Goal: Information Seeking & Learning: Check status

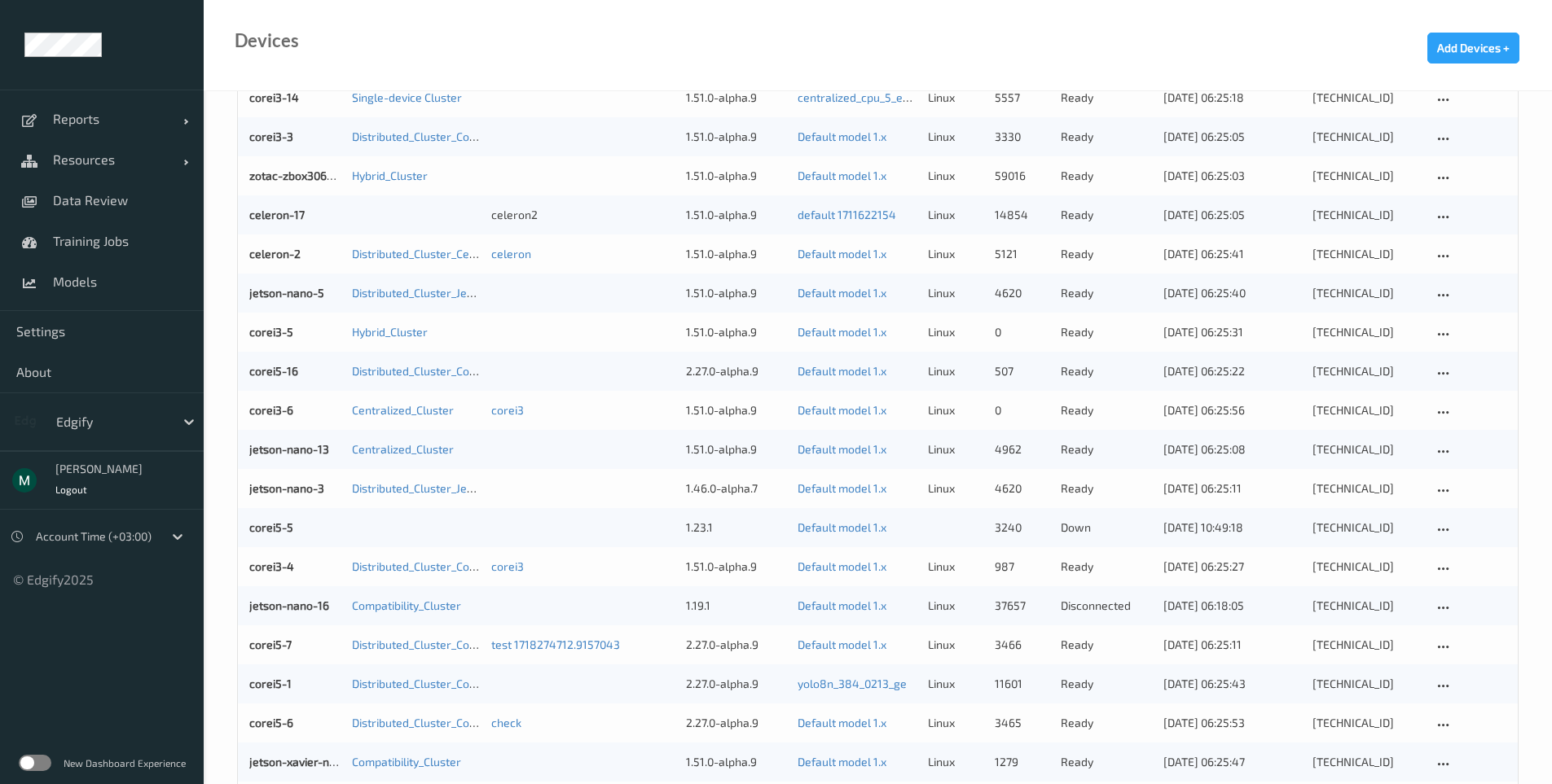
scroll to position [489, 0]
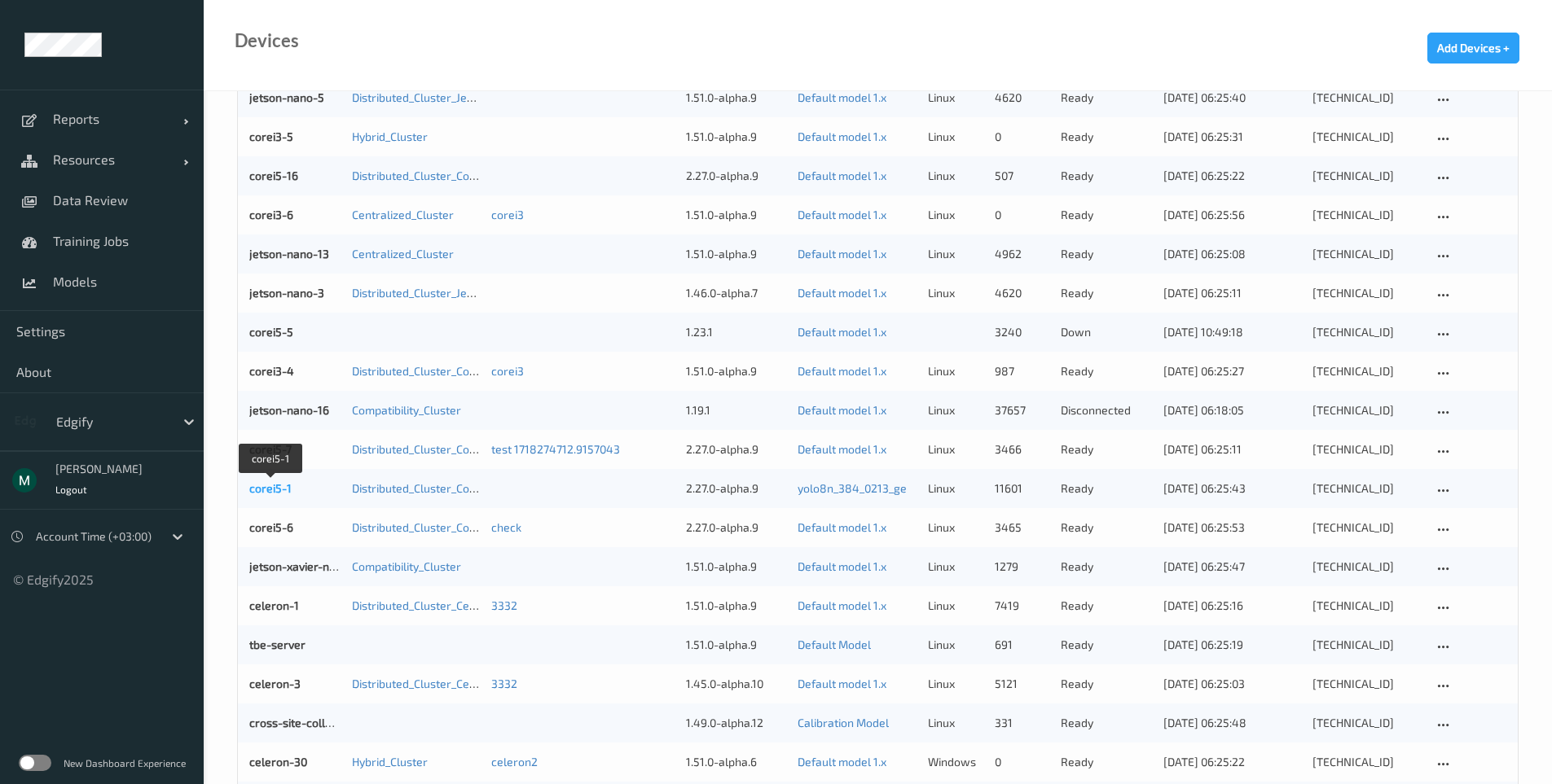
click at [260, 492] on link "corei5-1" at bounding box center [270, 489] width 43 height 14
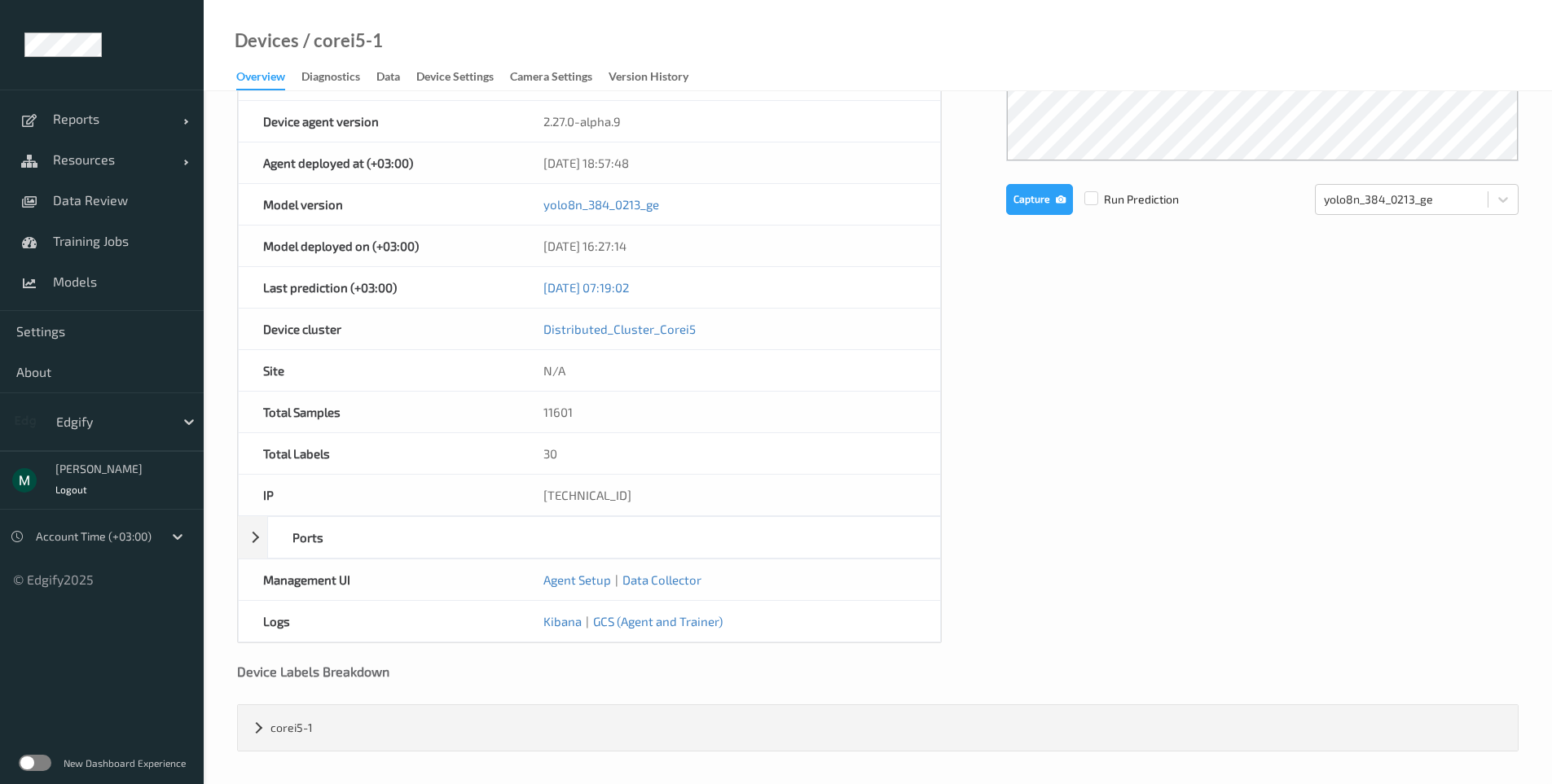
scroll to position [590, 0]
click at [770, 450] on div "Device Name corei5-1 OS linux Platform debian Platform Version 12.11 Platform F…" at bounding box center [878, 120] width 1282 height 1044
click at [639, 579] on link "Data Collector" at bounding box center [662, 579] width 79 height 15
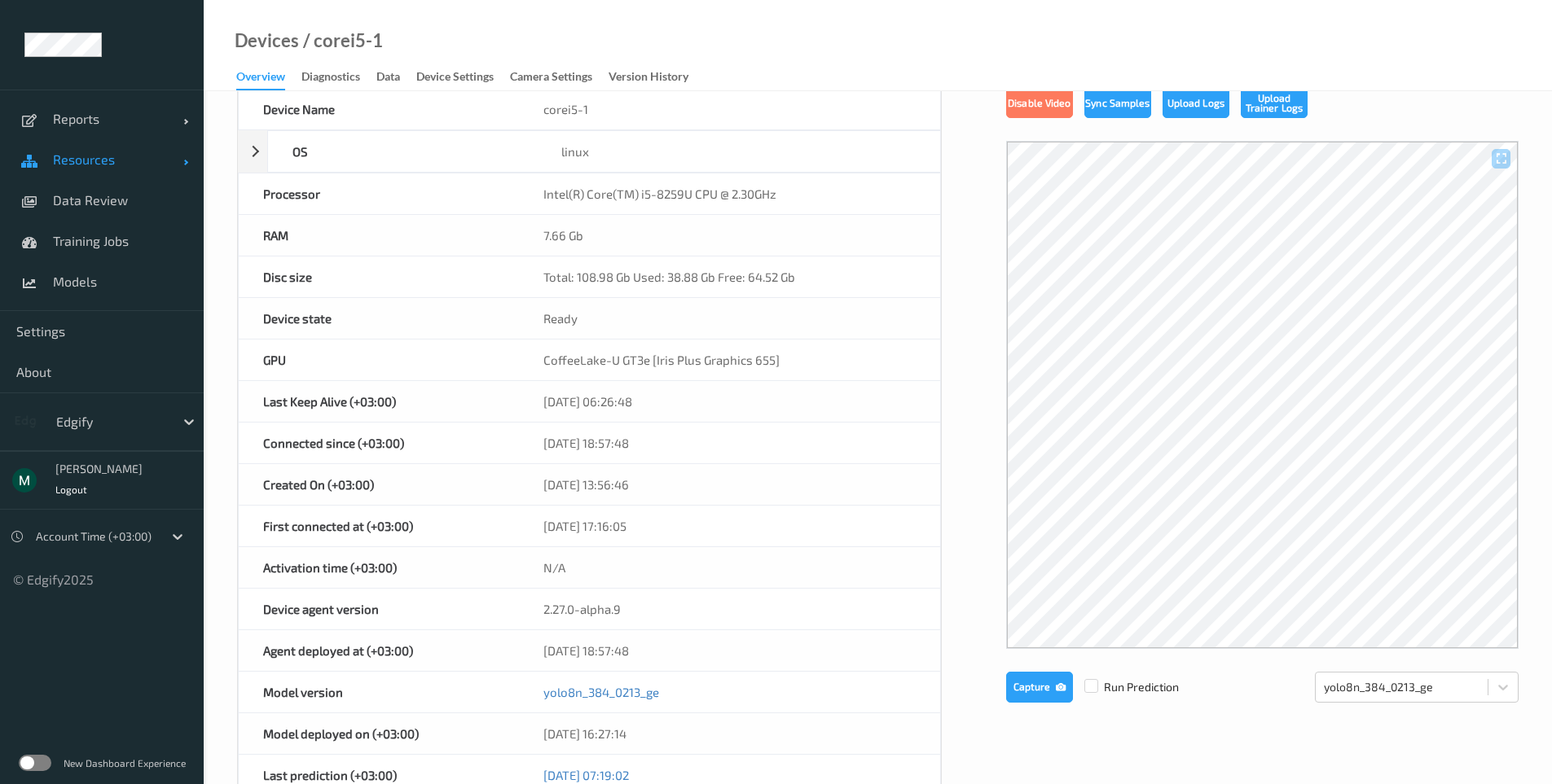
click at [86, 160] on span "Resources" at bounding box center [117, 160] width 130 height 16
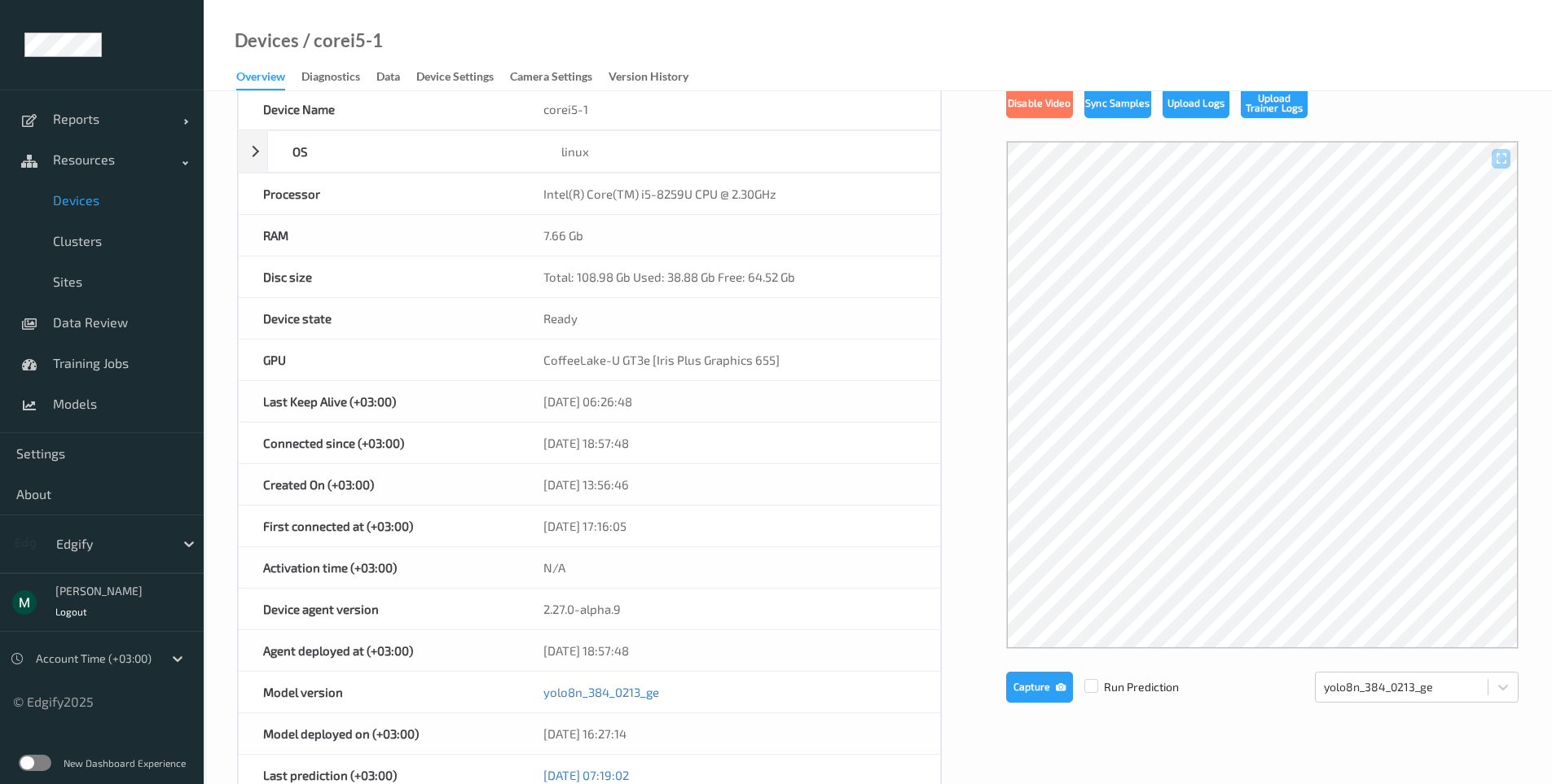
click at [61, 214] on link "Devices" at bounding box center [101, 200] width 203 height 41
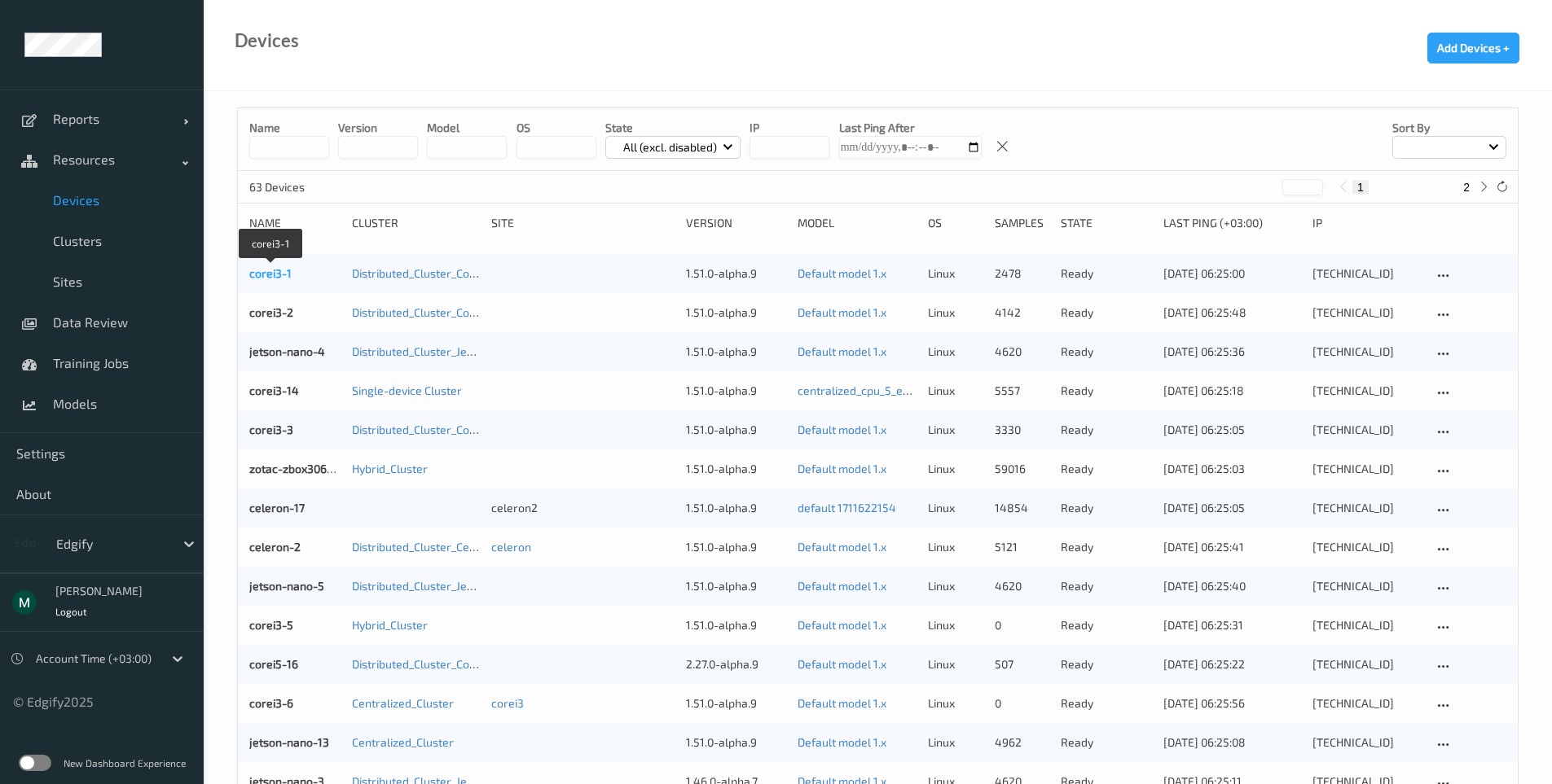
click at [268, 280] on link "corei3-1" at bounding box center [270, 274] width 43 height 14
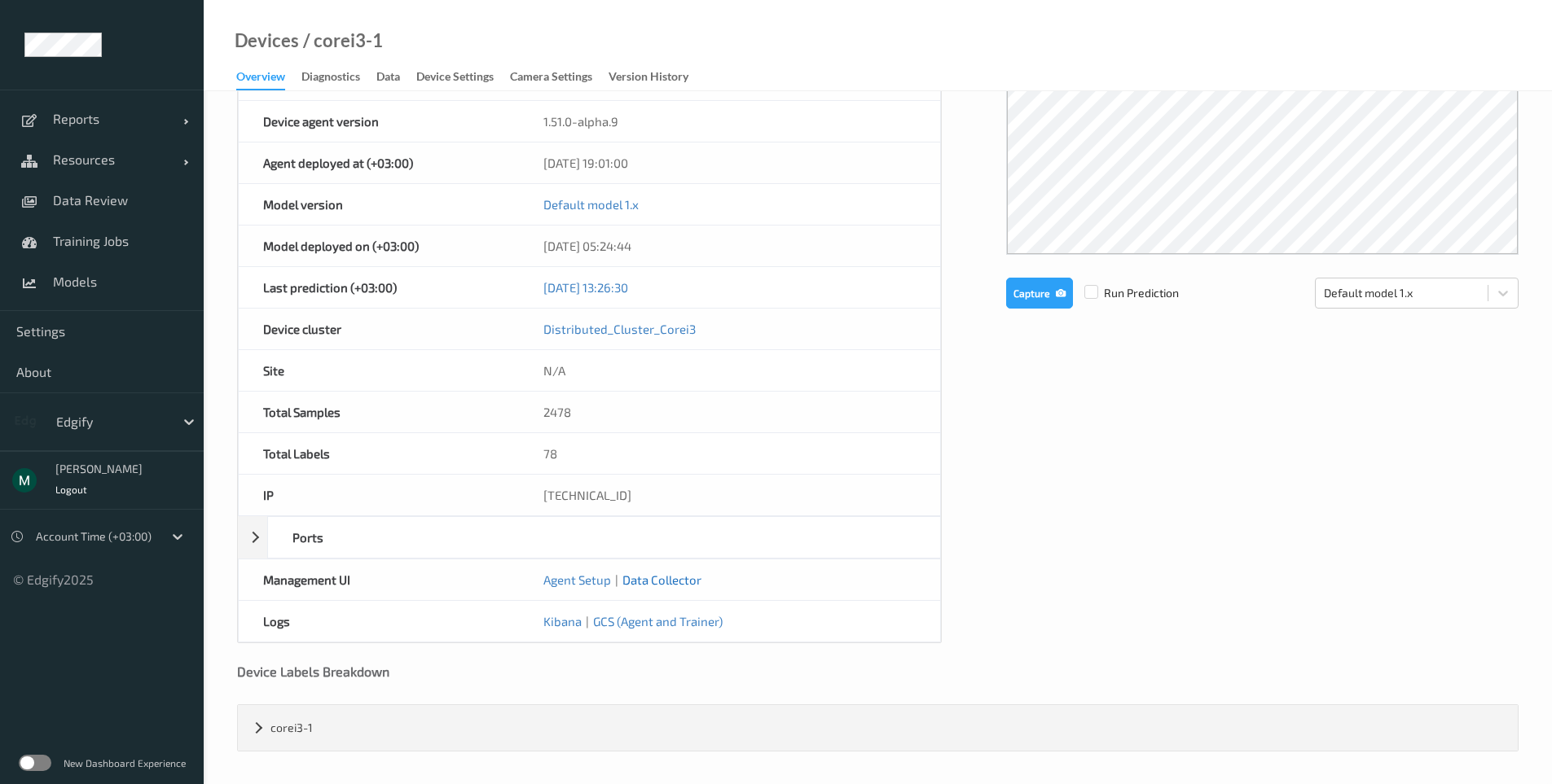
scroll to position [590, 0]
click at [646, 579] on link "Data Collector" at bounding box center [662, 579] width 79 height 15
click at [628, 576] on link "Data Collector" at bounding box center [662, 579] width 79 height 15
click at [660, 584] on link "Data Collector" at bounding box center [662, 579] width 79 height 15
click at [632, 585] on link "Data Collector" at bounding box center [662, 579] width 79 height 15
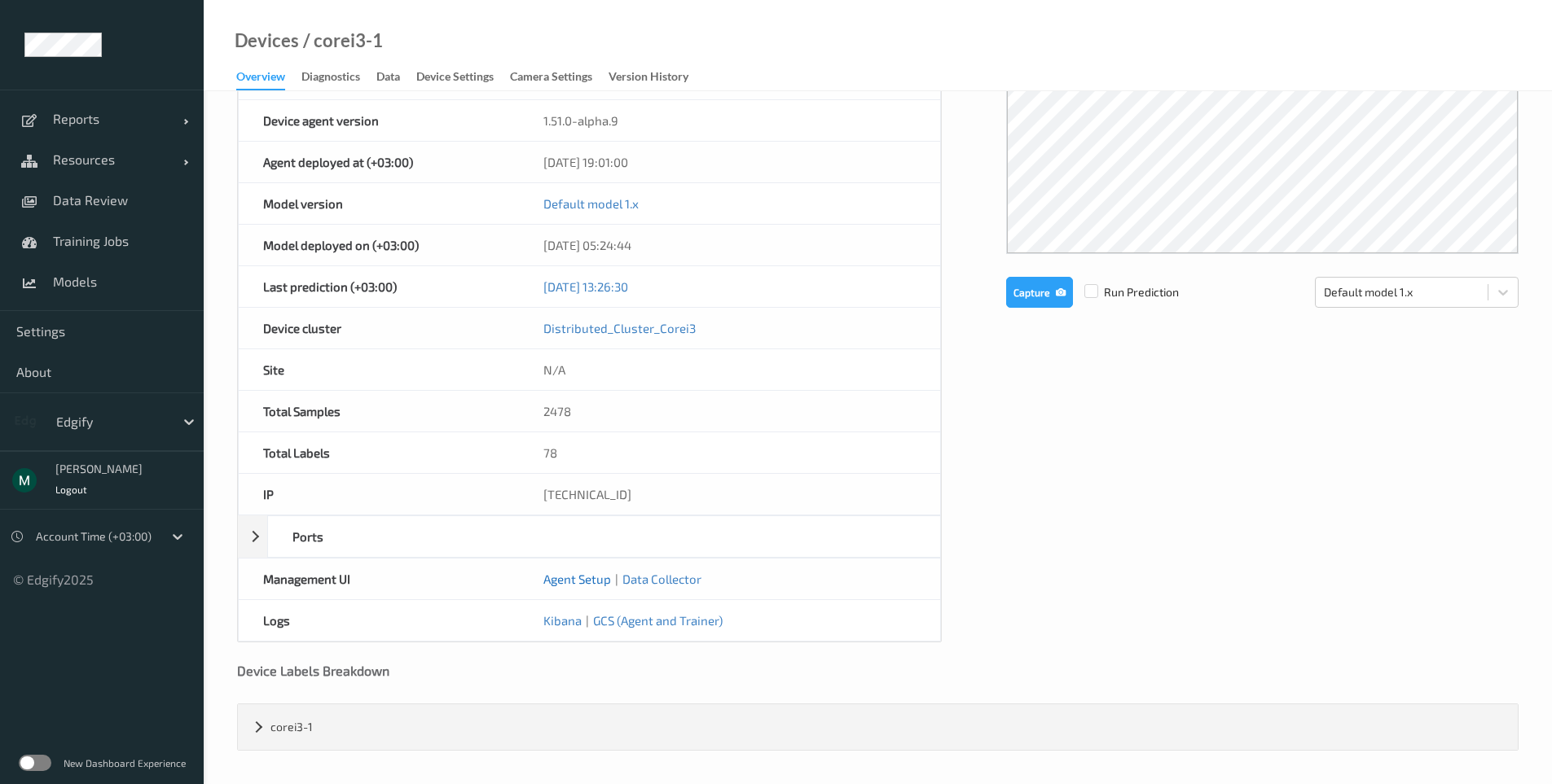
click at [563, 586] on link "Agent Setup" at bounding box center [577, 579] width 67 height 15
click at [84, 195] on span "Data Review" at bounding box center [120, 200] width 135 height 16
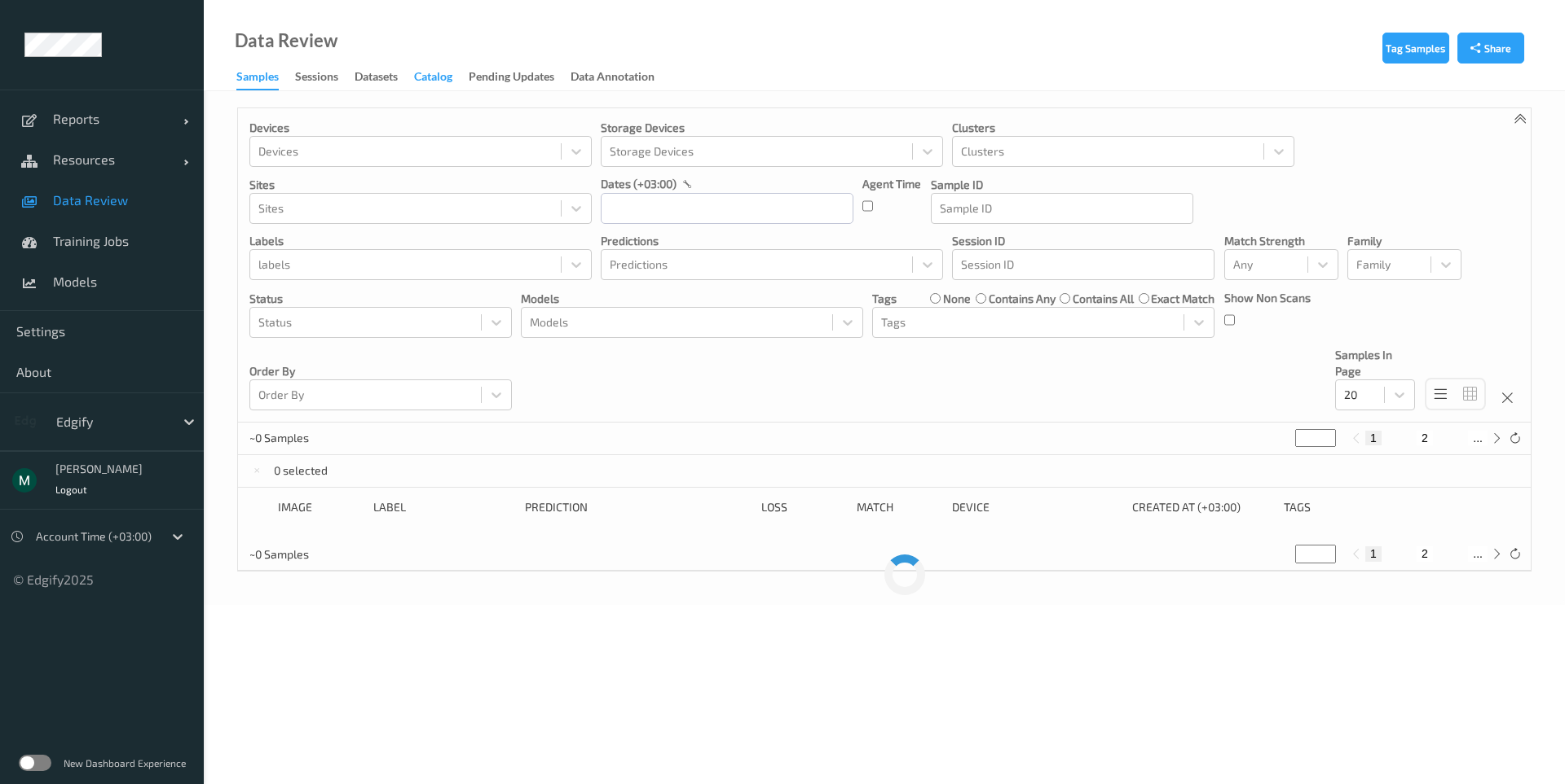
click at [428, 75] on div "Catalog" at bounding box center [432, 78] width 39 height 21
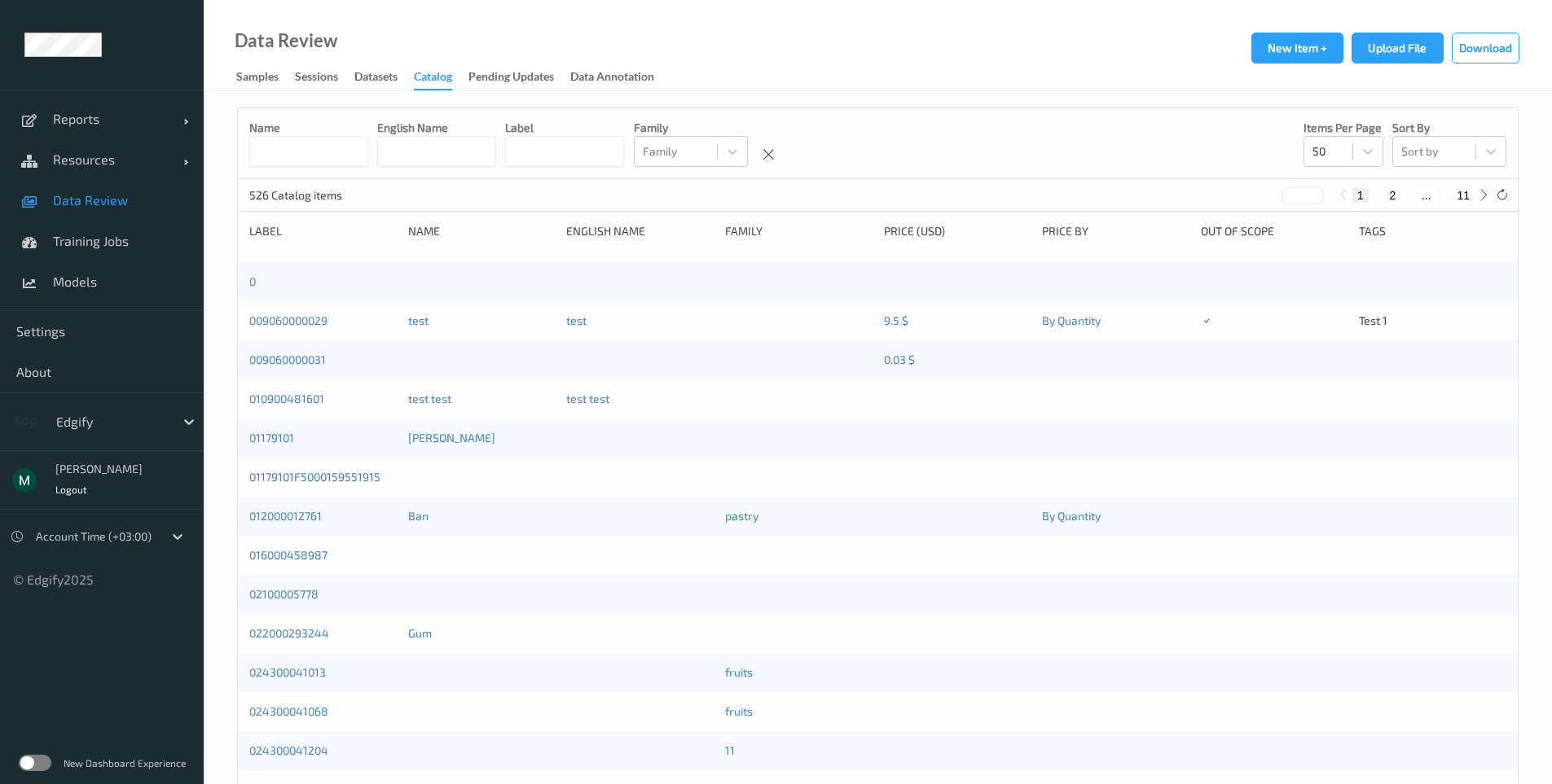
click at [473, 142] on input at bounding box center [436, 151] width 119 height 31
paste input "**********"
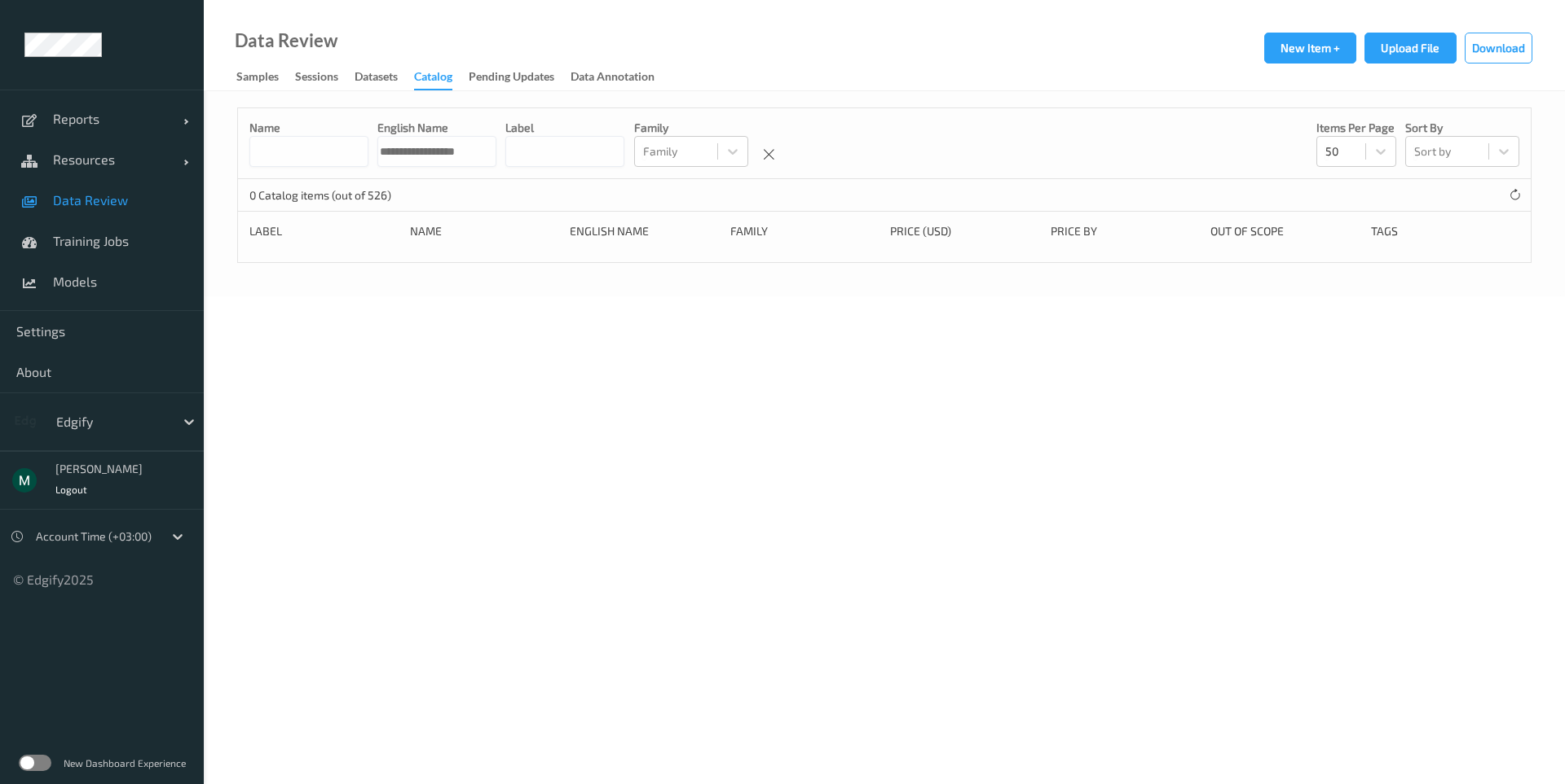
type input "**********"
click at [340, 157] on input at bounding box center [308, 151] width 119 height 31
paste input "**********"
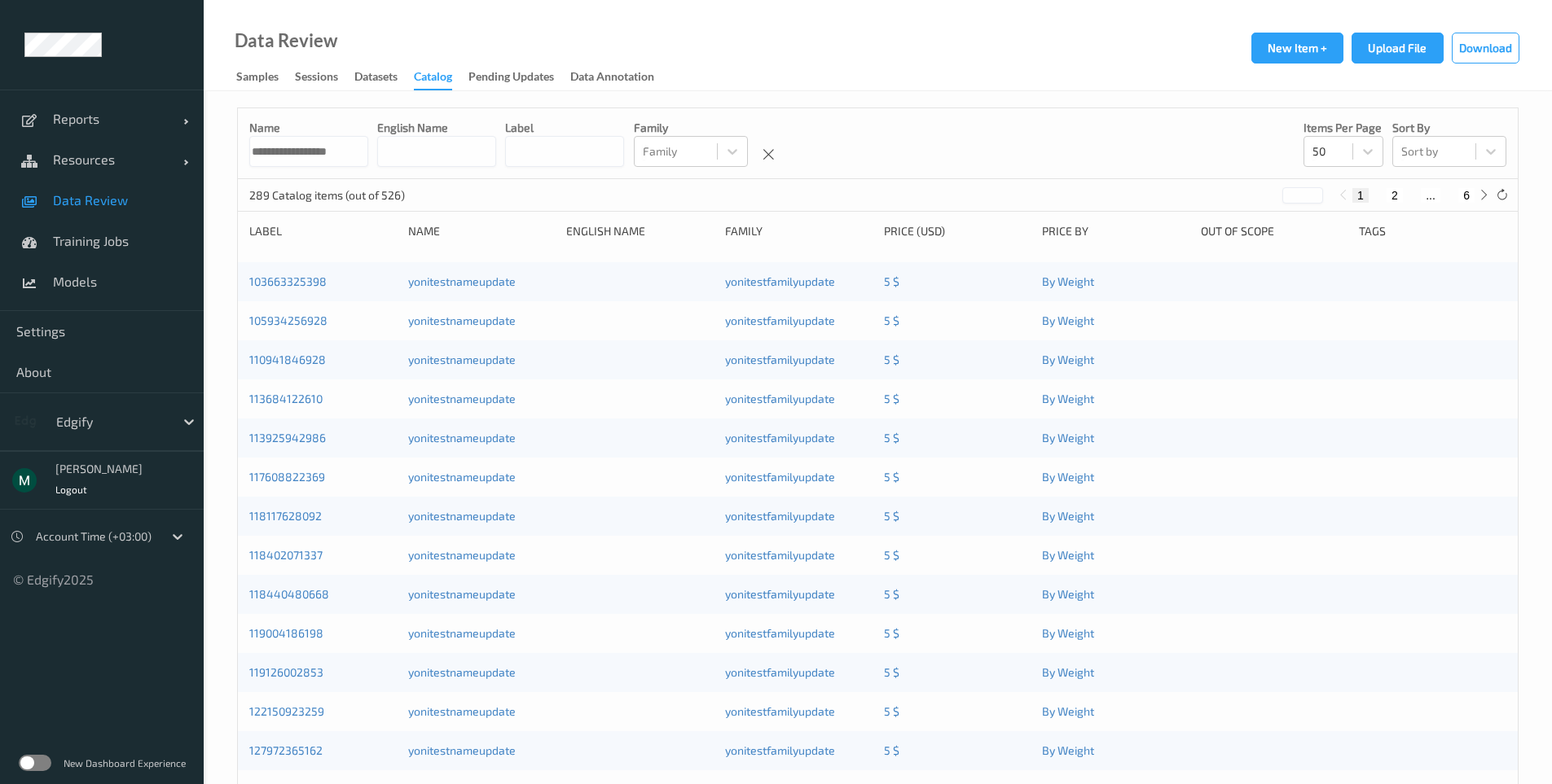
type input "**********"
